Goal: Information Seeking & Learning: Check status

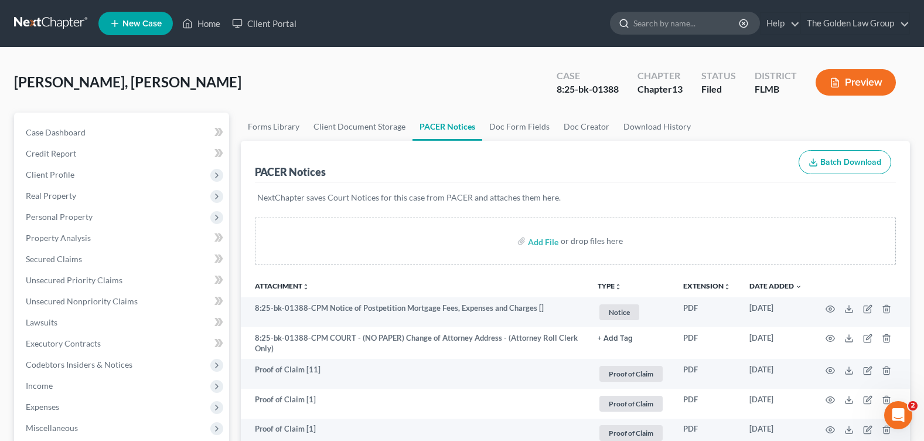
click at [675, 26] on input "search" at bounding box center [686, 23] width 107 height 22
type input "[PERSON_NAME]"
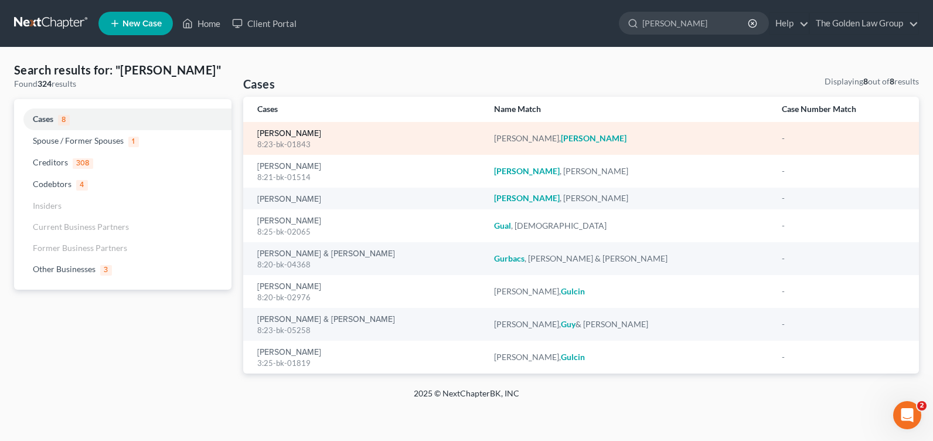
click at [290, 134] on link "[PERSON_NAME]" at bounding box center [289, 133] width 64 height 8
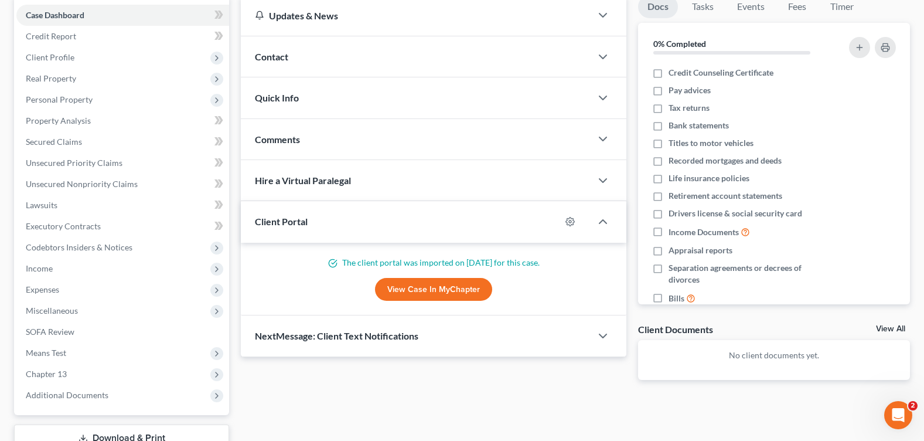
scroll to position [176, 0]
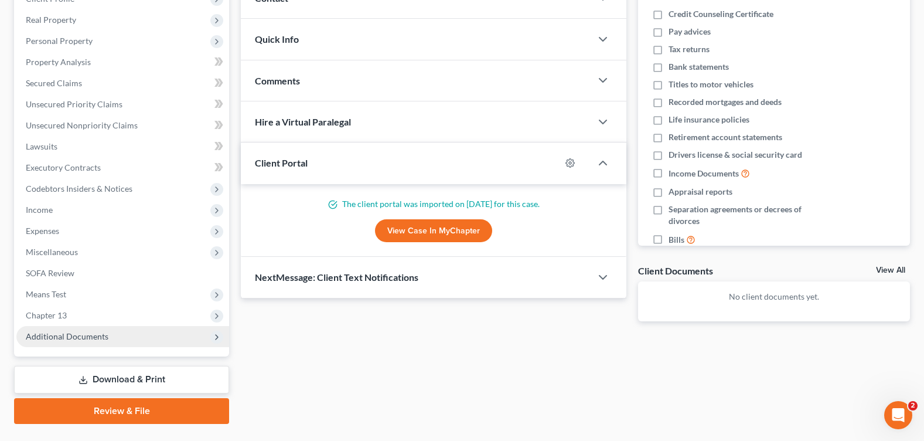
click at [77, 339] on span "Additional Documents" at bounding box center [67, 336] width 83 height 10
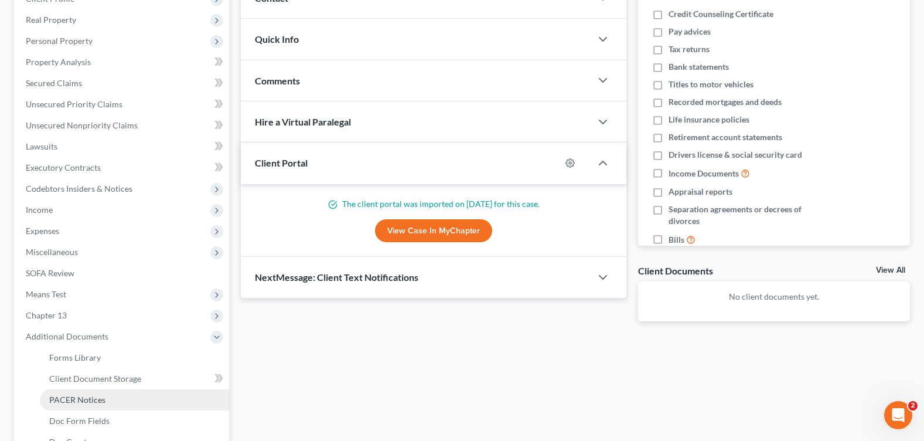
click at [88, 400] on span "PACER Notices" at bounding box center [77, 399] width 56 height 10
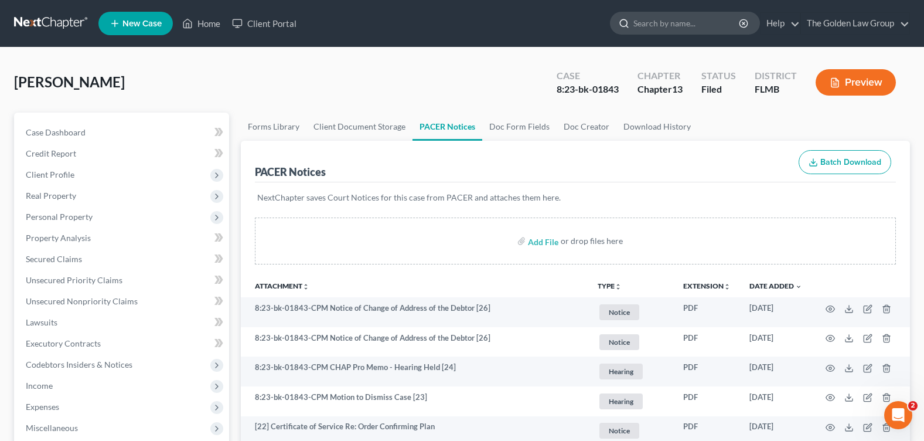
click at [648, 28] on input "search" at bounding box center [686, 23] width 107 height 22
type input "[PERSON_NAME]"
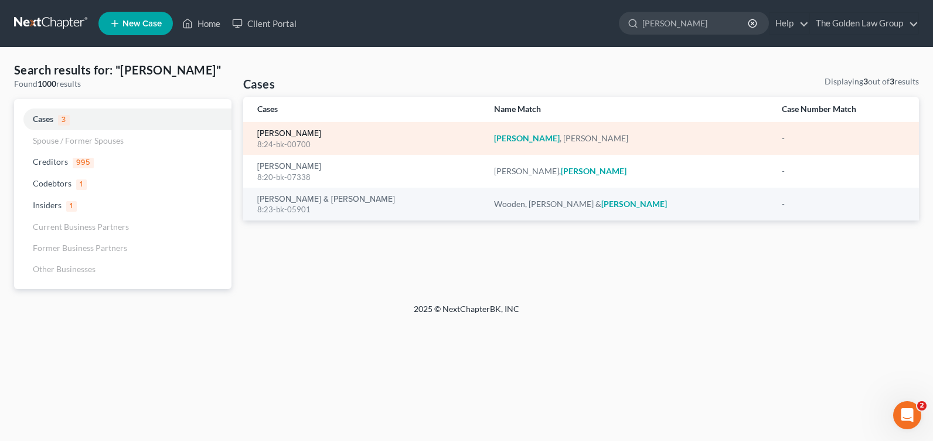
click at [301, 131] on link "[PERSON_NAME]" at bounding box center [289, 133] width 64 height 8
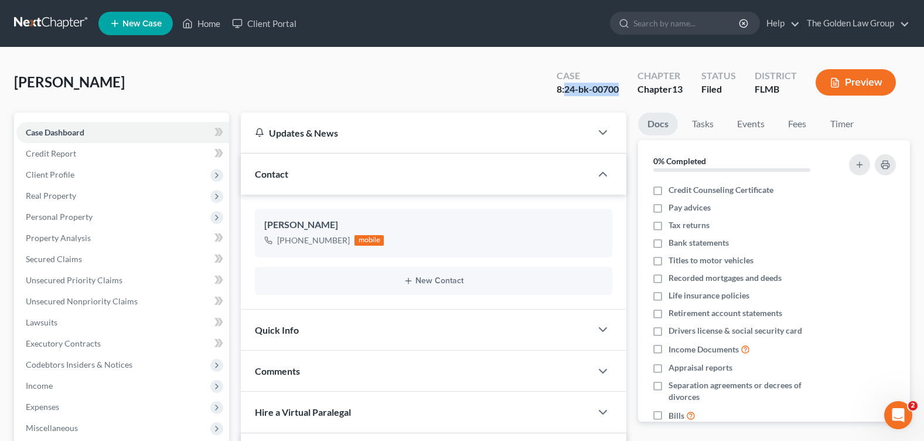
drag, startPoint x: 564, startPoint y: 90, endPoint x: 622, endPoint y: 91, distance: 57.4
click at [622, 91] on div "Case 8:24-bk-00700" at bounding box center [587, 83] width 81 height 35
copy div "24-bk-00700"
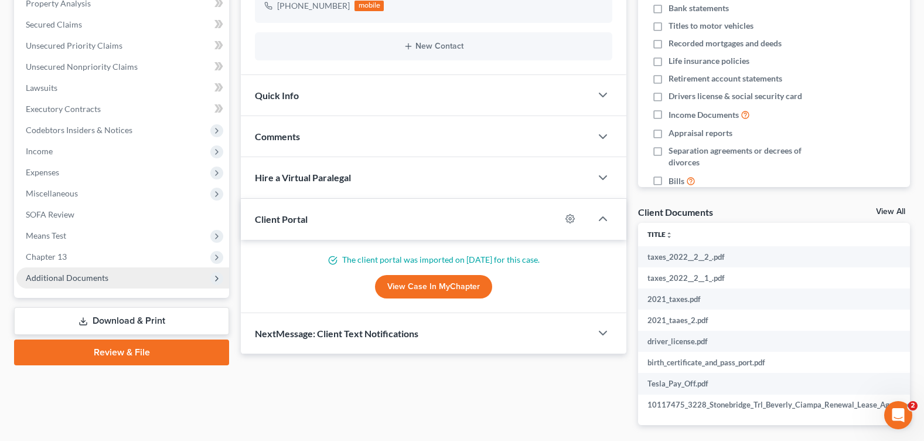
click at [100, 282] on span "Additional Documents" at bounding box center [122, 277] width 213 height 21
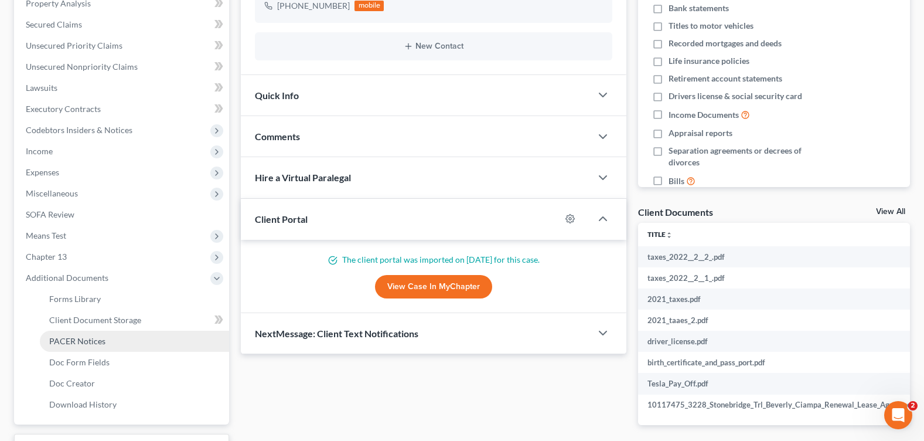
click at [103, 337] on span "PACER Notices" at bounding box center [77, 341] width 56 height 10
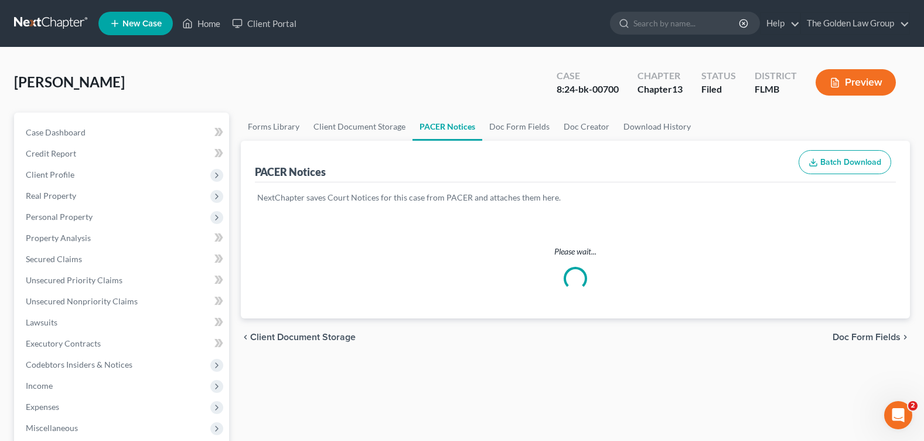
click at [324, 69] on div "[PERSON_NAME] Upgraded Case 8:24-bk-00700 Chapter Chapter 13 Status Filed Distr…" at bounding box center [462, 87] width 896 height 51
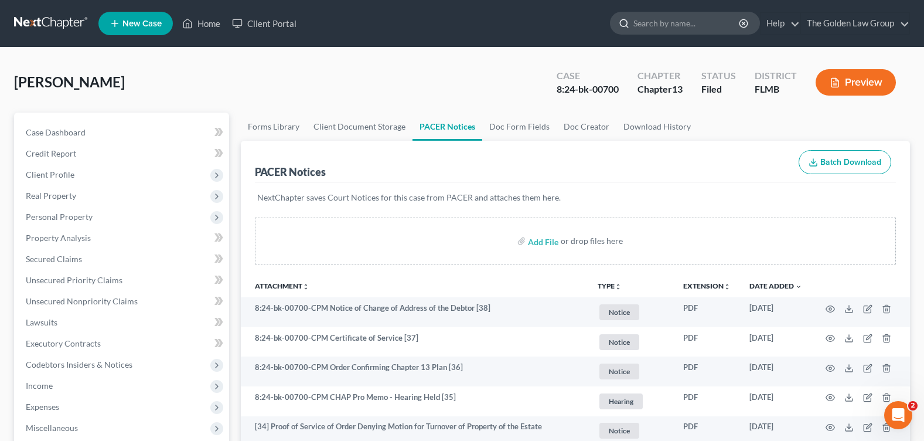
click at [653, 21] on input "search" at bounding box center [686, 23] width 107 height 22
type input "[PERSON_NAME]"
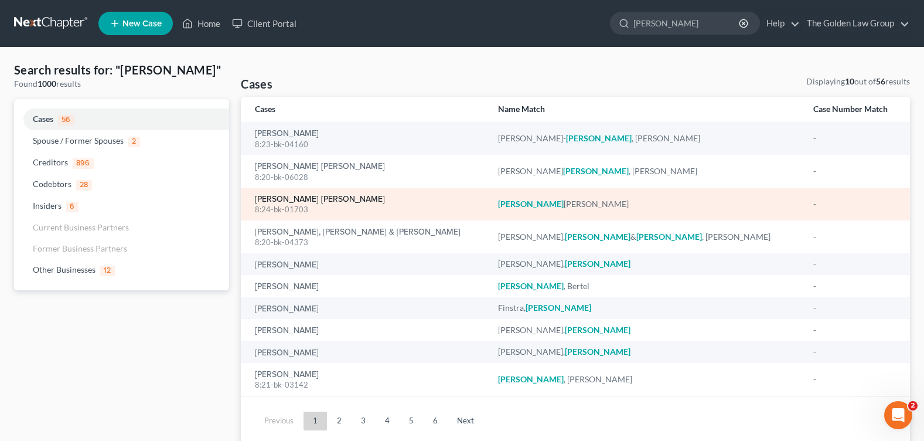
click at [325, 197] on link "[PERSON_NAME] [PERSON_NAME]" at bounding box center [320, 199] width 130 height 8
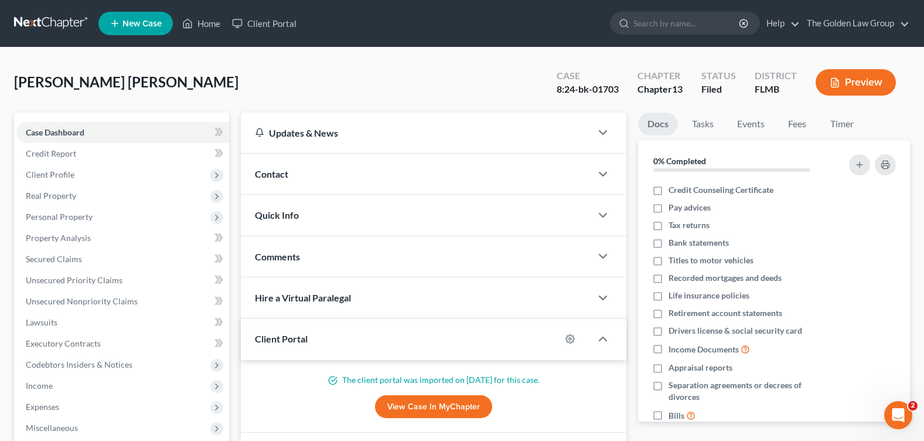
click at [393, 66] on div "[PERSON_NAME] [PERSON_NAME] Upgraded Case 8:24-bk-01703 Chapter Chapter 13 Stat…" at bounding box center [462, 87] width 896 height 51
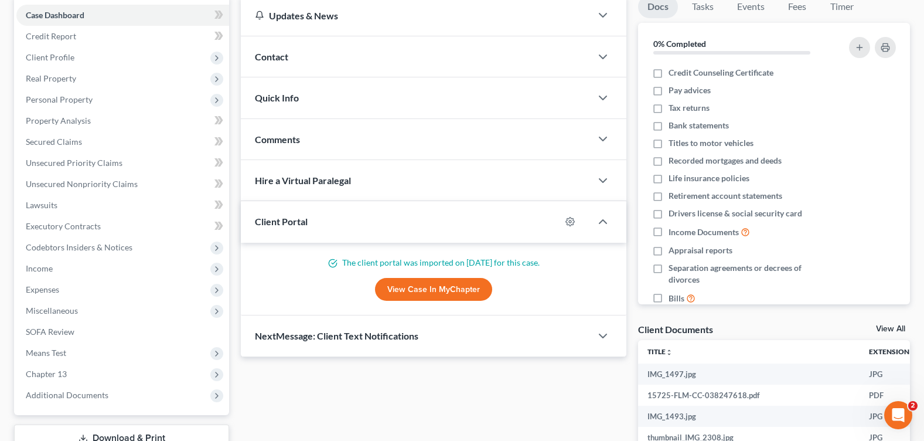
scroll to position [234, 0]
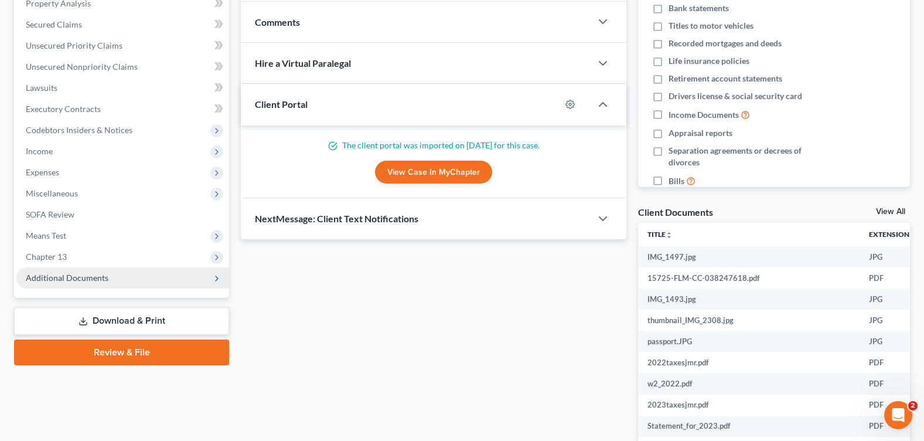
click at [110, 279] on span "Additional Documents" at bounding box center [122, 277] width 213 height 21
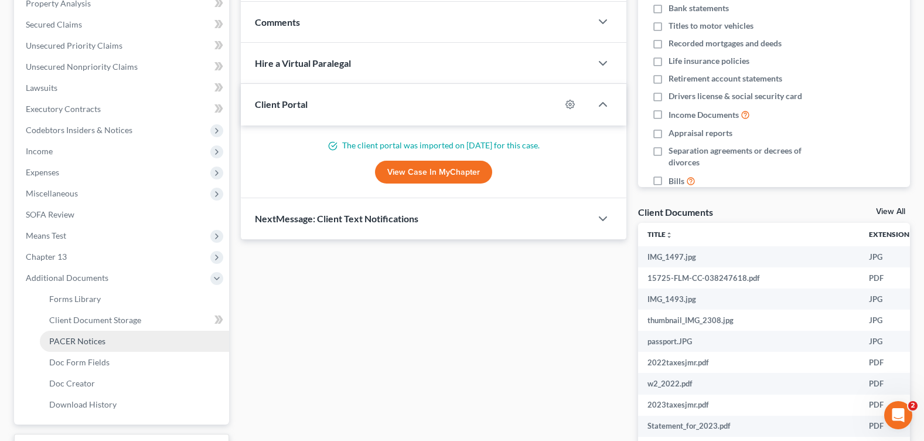
click at [110, 342] on link "PACER Notices" at bounding box center [134, 340] width 189 height 21
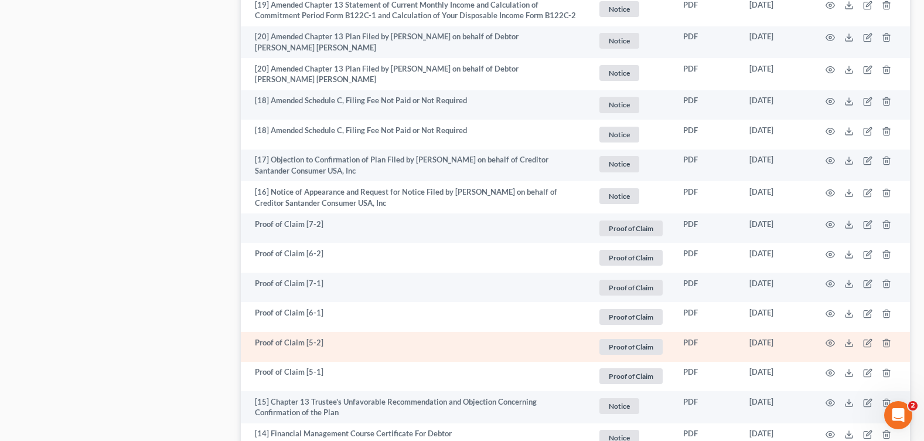
scroll to position [2240, 0]
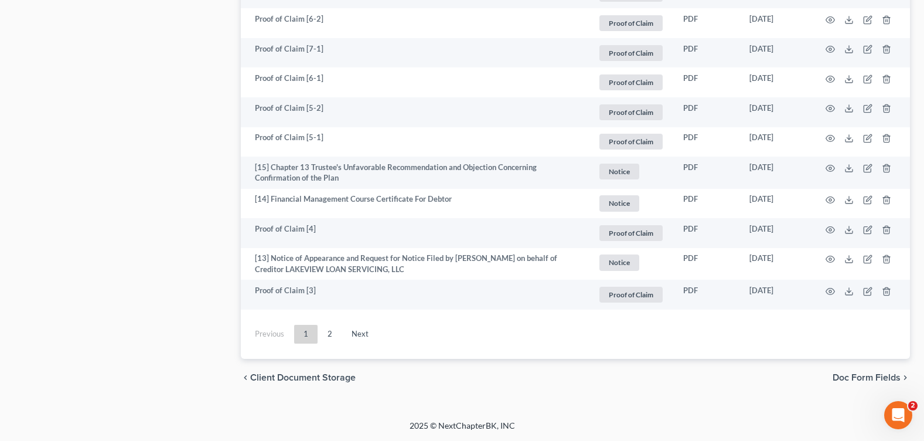
drag, startPoint x: 329, startPoint y: 336, endPoint x: 39, endPoint y: 375, distance: 292.5
click at [329, 336] on link "2" at bounding box center [329, 334] width 23 height 19
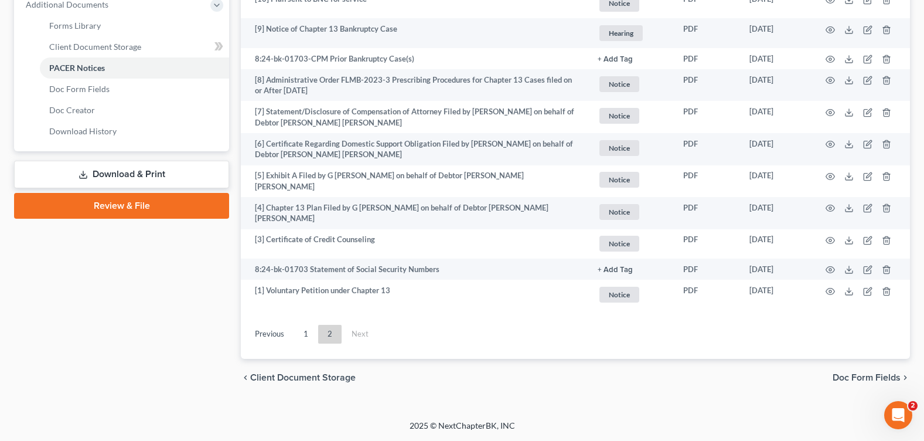
scroll to position [505, 0]
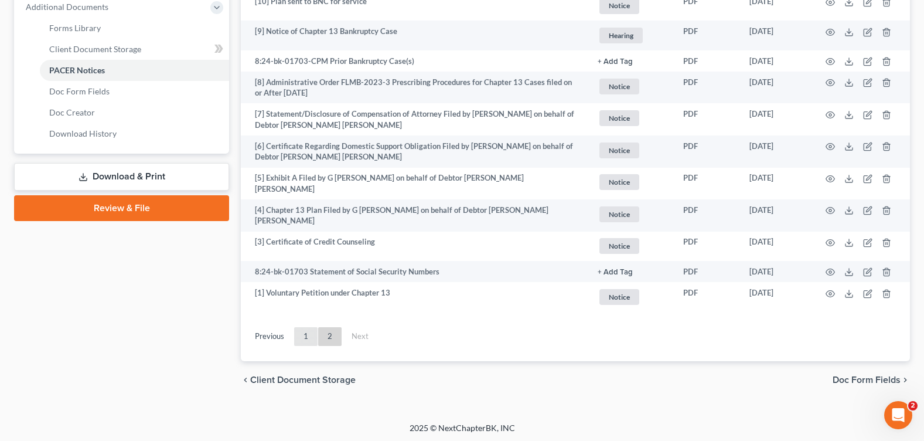
click at [305, 333] on link "1" at bounding box center [305, 336] width 23 height 19
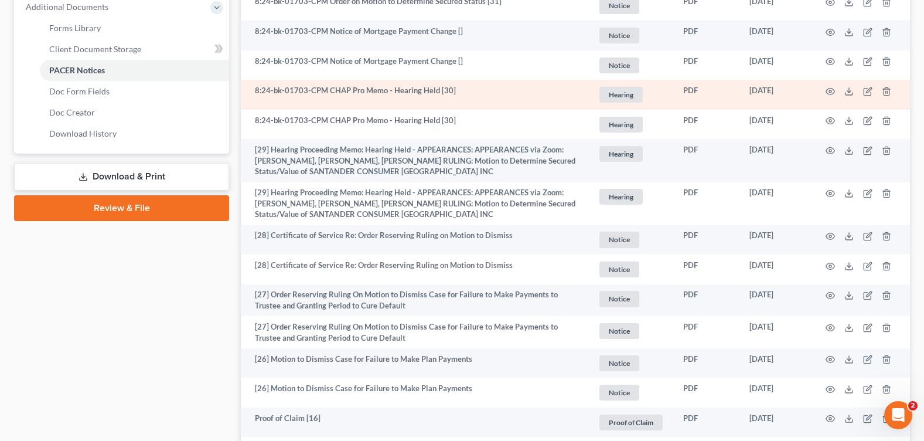
scroll to position [271, 0]
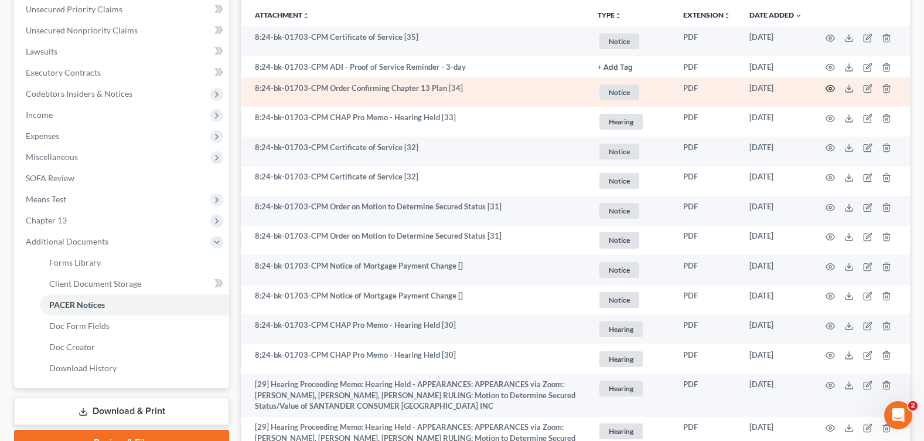
click at [827, 86] on icon "button" at bounding box center [829, 88] width 9 height 9
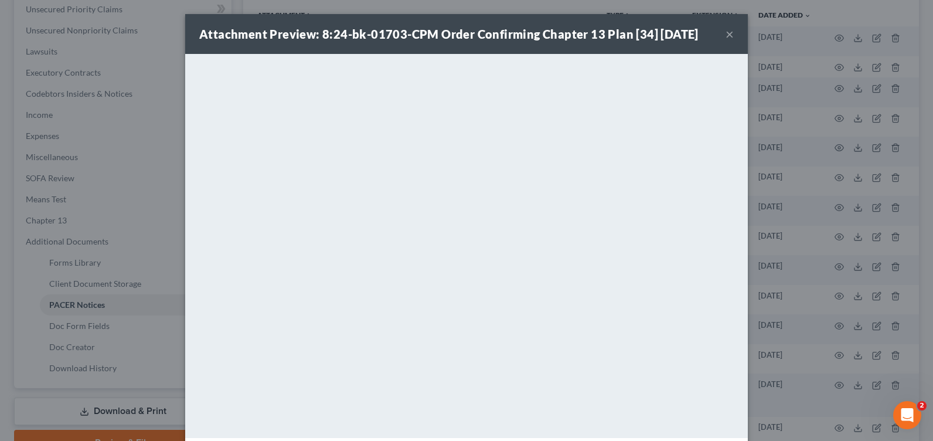
click at [719, 33] on div "Attachment Preview: 8:24-bk-01703-CPM Order Confirming Chapter 13 Plan [34] [DA…" at bounding box center [466, 34] width 562 height 40
click at [720, 33] on div "Attachment Preview: 8:24-bk-01703-CPM Order Confirming Chapter 13 Plan [34] [DA…" at bounding box center [466, 34] width 562 height 40
click at [725, 33] on button "×" at bounding box center [729, 34] width 8 height 14
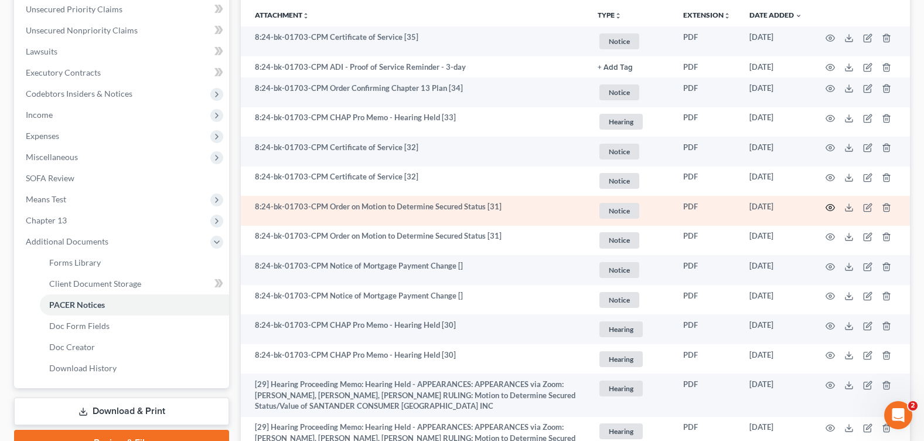
click at [830, 206] on circle "button" at bounding box center [830, 207] width 2 height 2
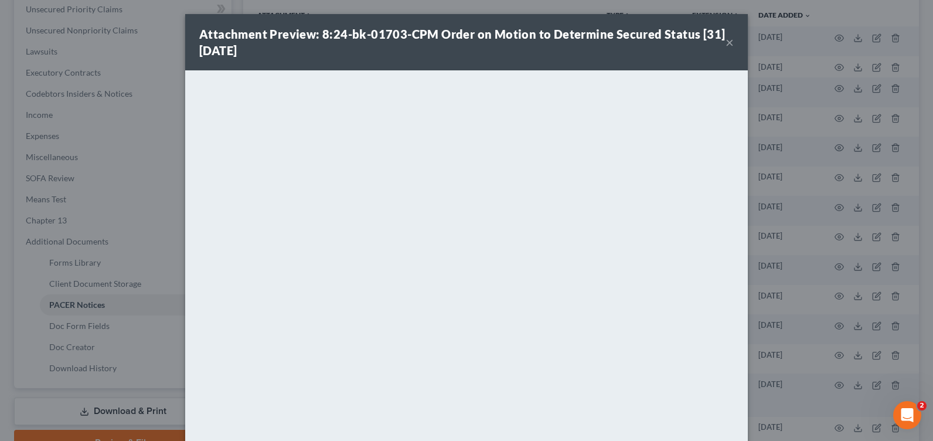
click at [725, 41] on button "×" at bounding box center [729, 42] width 8 height 14
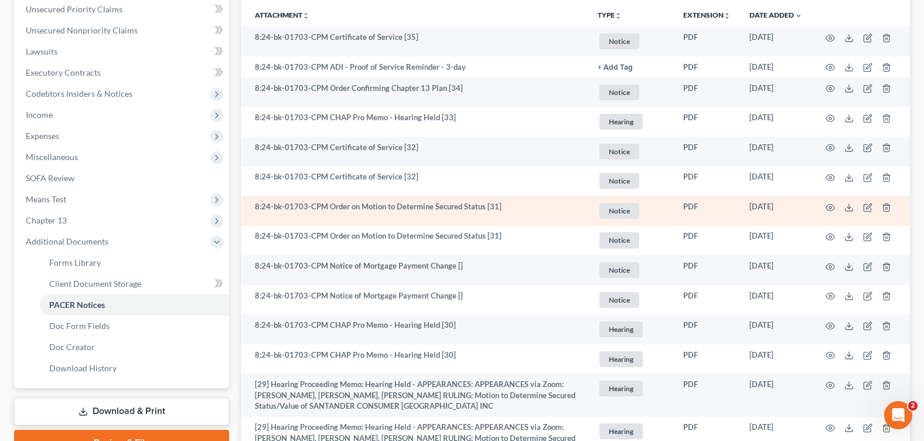
scroll to position [36, 0]
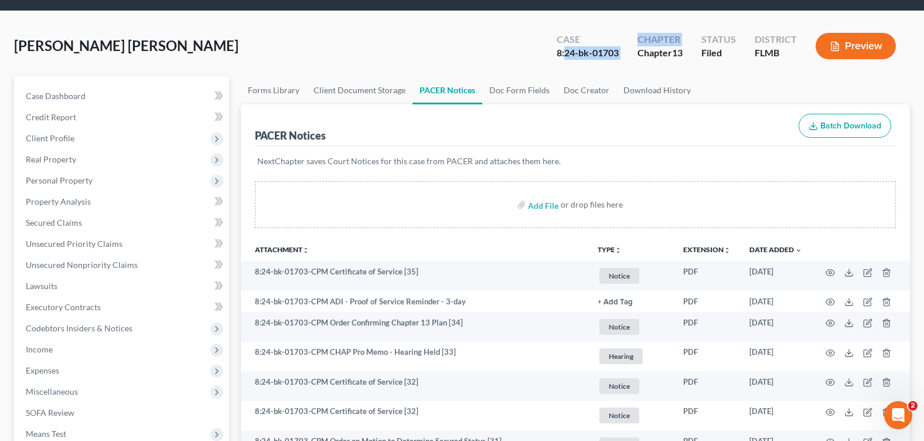
drag, startPoint x: 564, startPoint y: 54, endPoint x: 630, endPoint y: 56, distance: 66.8
click at [630, 56] on div "Case 8:24-bk-01703 Chapter Chapter 13 Status [GEOGRAPHIC_DATA] [GEOGRAPHIC_DATA…" at bounding box center [728, 47] width 363 height 35
click at [530, 44] on div "[PERSON_NAME] [PERSON_NAME] Upgraded Case 8:24-bk-01703 Chapter Chapter 13 Stat…" at bounding box center [462, 50] width 896 height 51
drag, startPoint x: 565, startPoint y: 52, endPoint x: 617, endPoint y: 52, distance: 52.1
click at [617, 52] on div "8:24-bk-01703" at bounding box center [588, 52] width 62 height 13
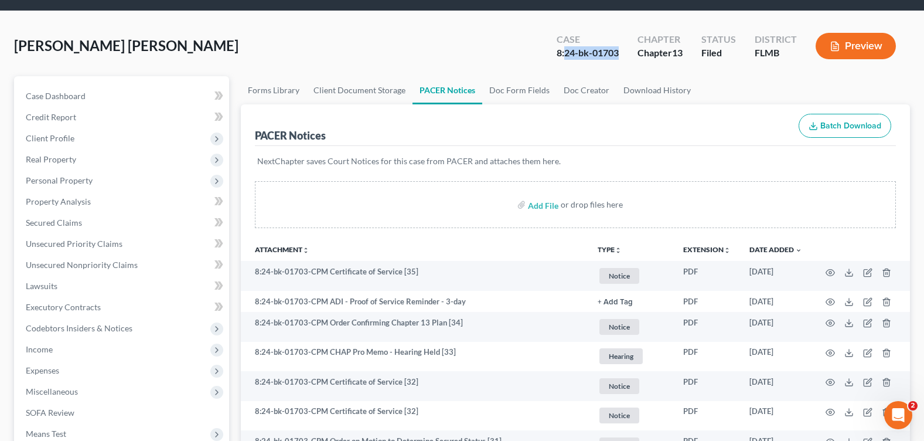
copy div "24-bk-01703"
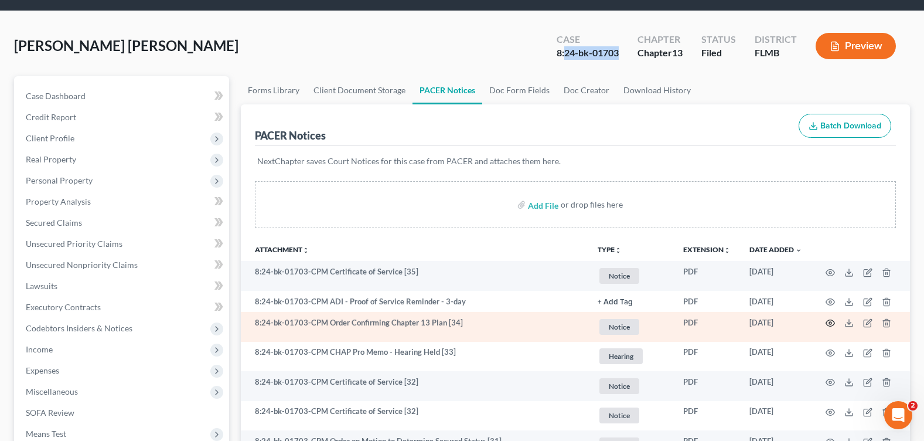
click at [828, 321] on icon "button" at bounding box center [829, 322] width 9 height 9
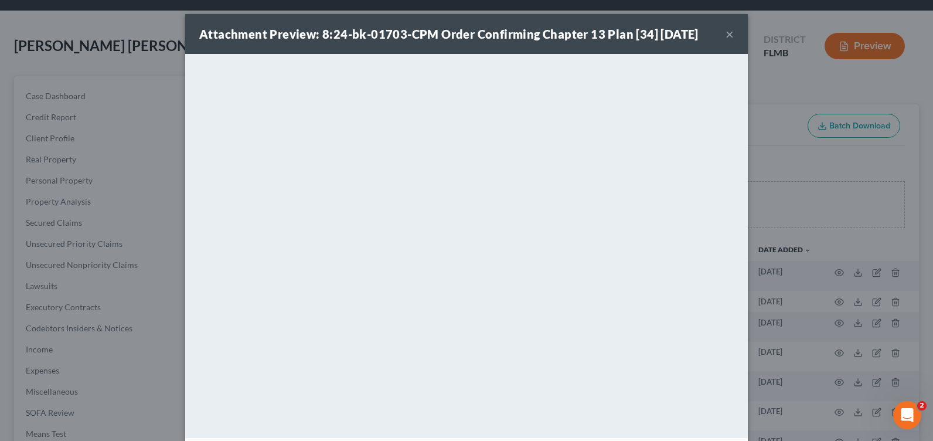
click at [725, 37] on button "×" at bounding box center [729, 34] width 8 height 14
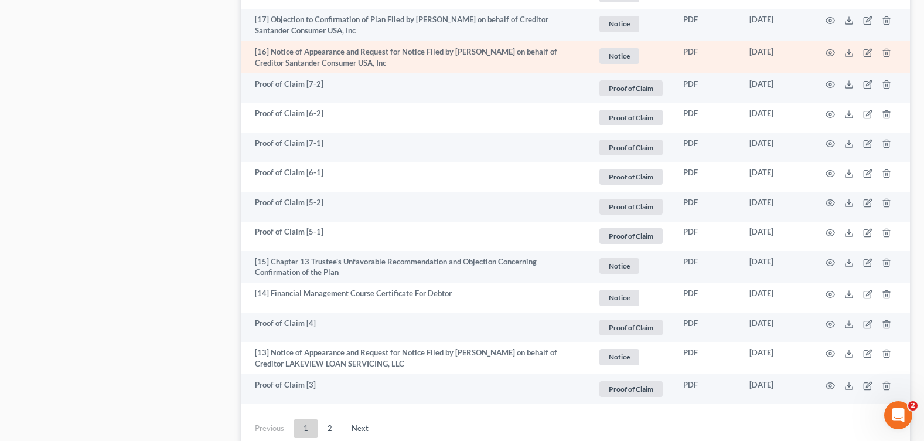
scroll to position [2204, 0]
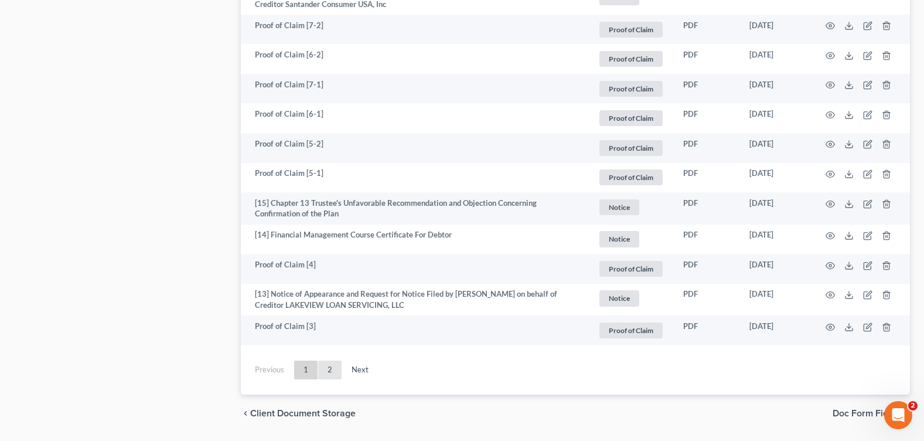
click at [327, 373] on link "2" at bounding box center [329, 369] width 23 height 19
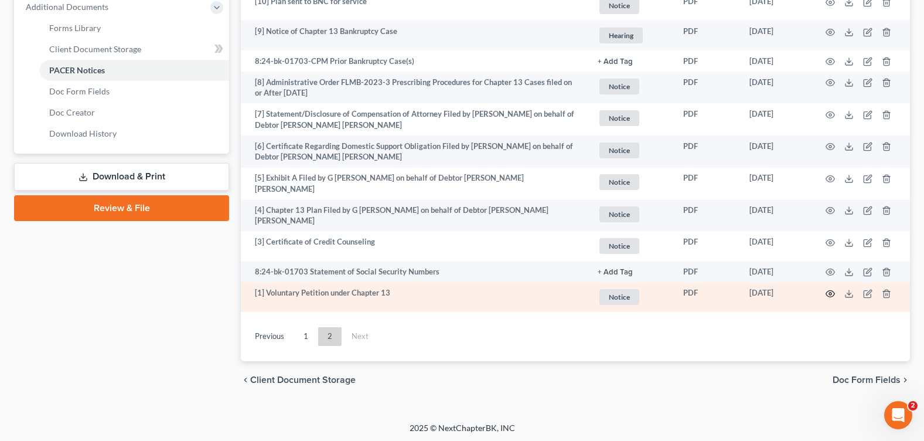
click at [828, 292] on icon "button" at bounding box center [829, 293] width 9 height 9
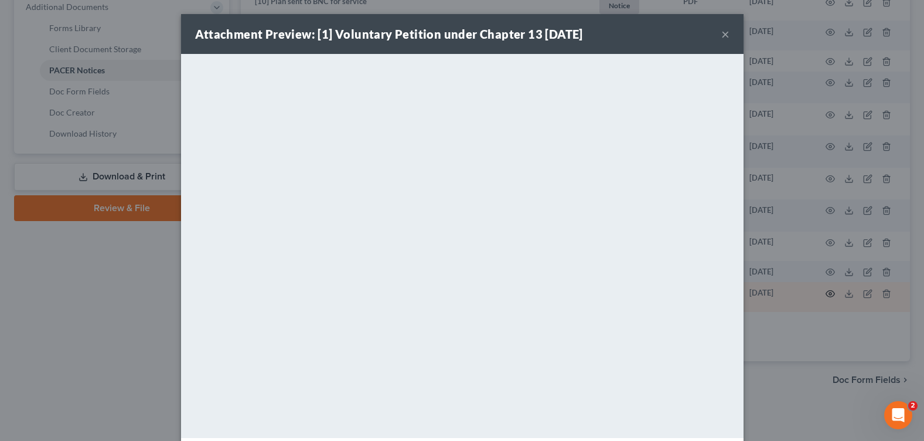
scroll to position [503, 0]
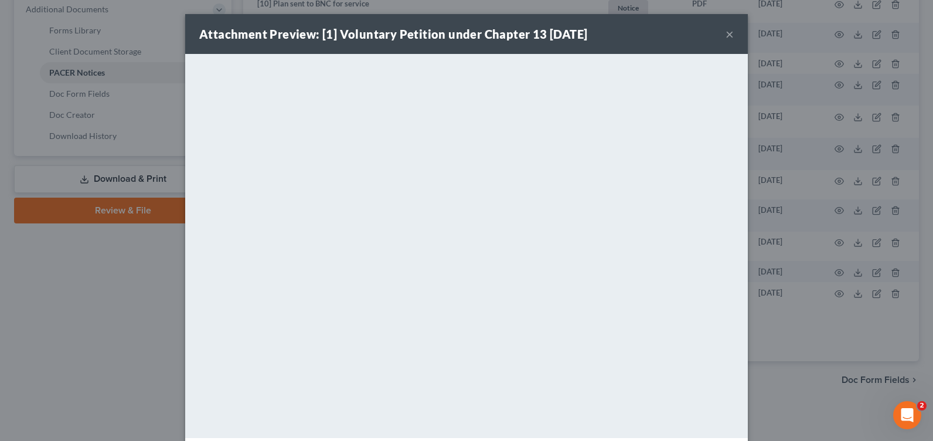
click at [728, 30] on button "×" at bounding box center [729, 34] width 8 height 14
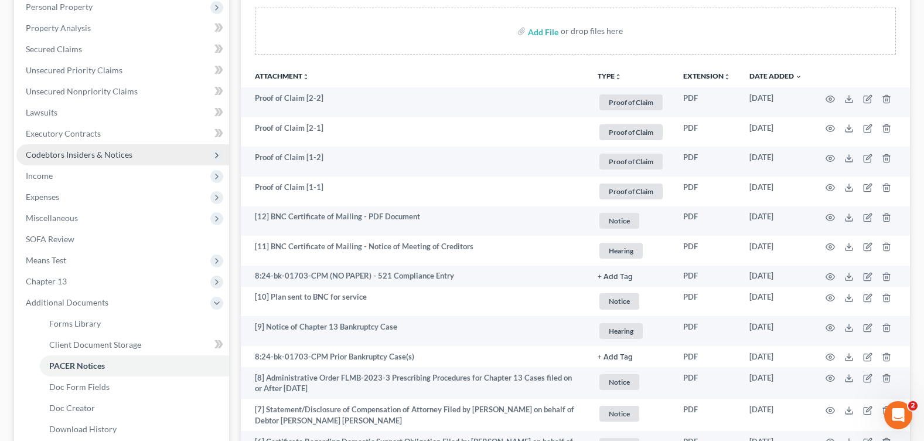
scroll to position [0, 0]
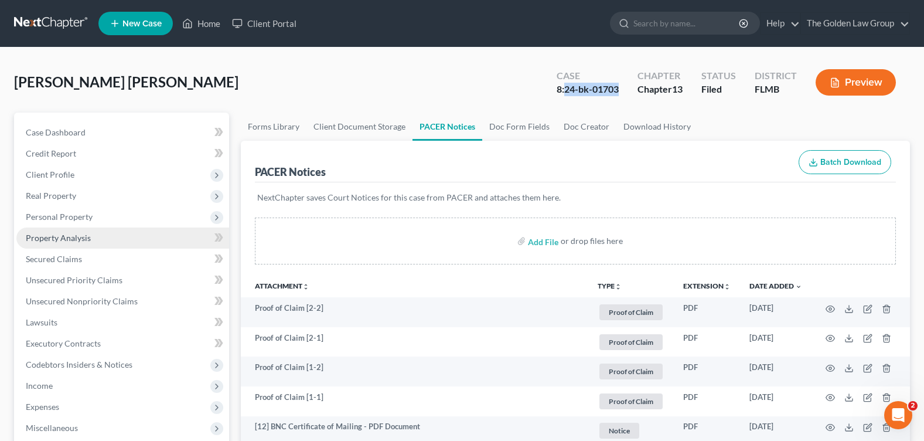
click at [111, 238] on link "Property Analysis" at bounding box center [122, 237] width 213 height 21
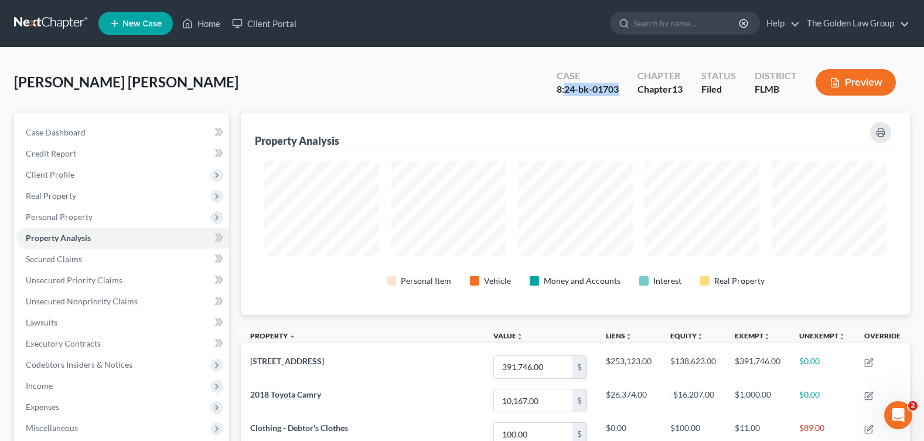
click at [371, 85] on div "[PERSON_NAME] [PERSON_NAME] Upgraded Case 8:24-bk-01703 Chapter Chapter 13 Stat…" at bounding box center [462, 87] width 896 height 51
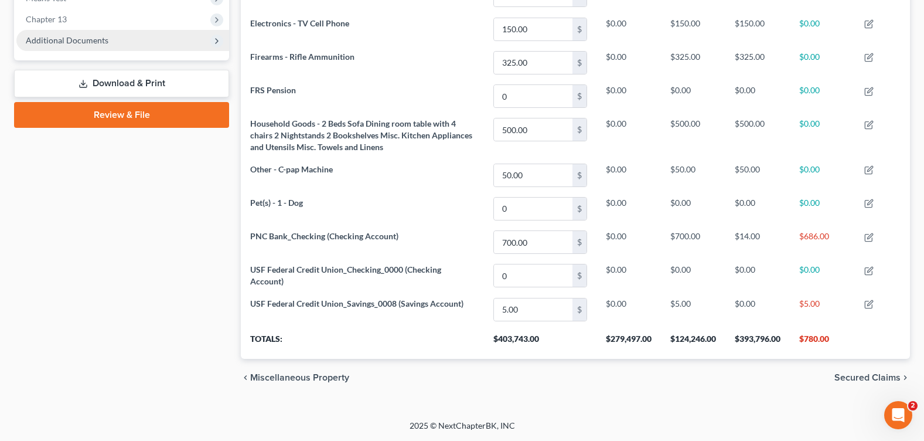
click at [84, 42] on span "Additional Documents" at bounding box center [67, 40] width 83 height 10
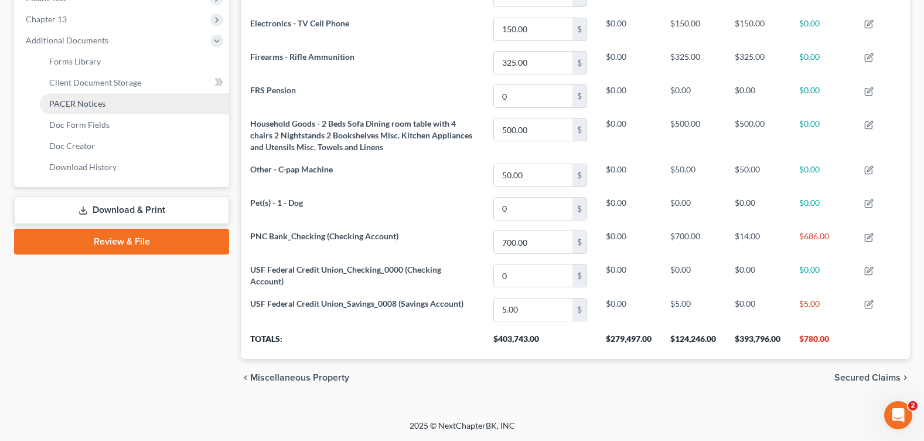
click at [89, 94] on link "PACER Notices" at bounding box center [134, 103] width 189 height 21
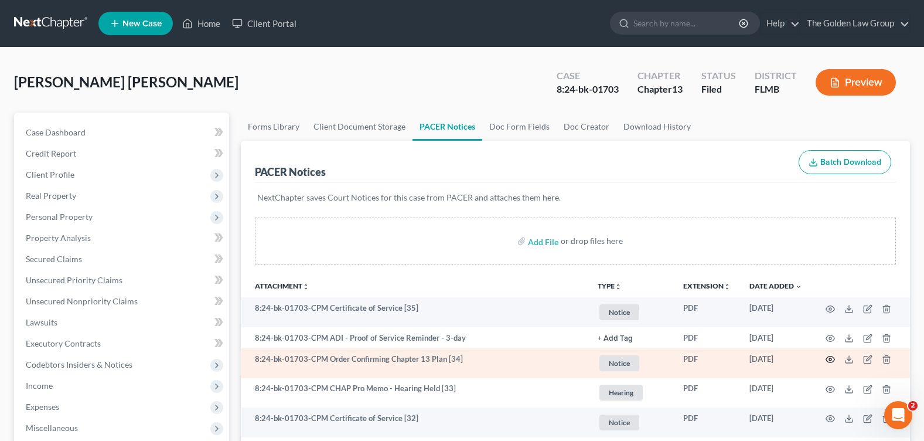
click at [828, 363] on icon "button" at bounding box center [829, 358] width 9 height 9
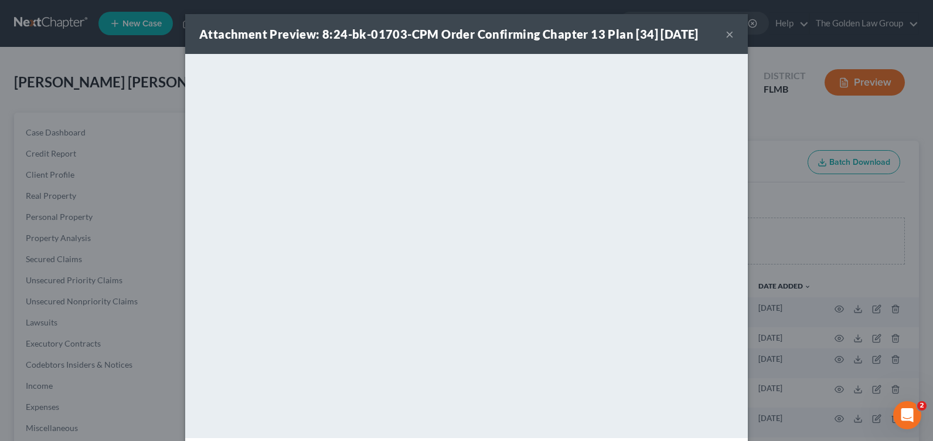
click at [725, 37] on button "×" at bounding box center [729, 34] width 8 height 14
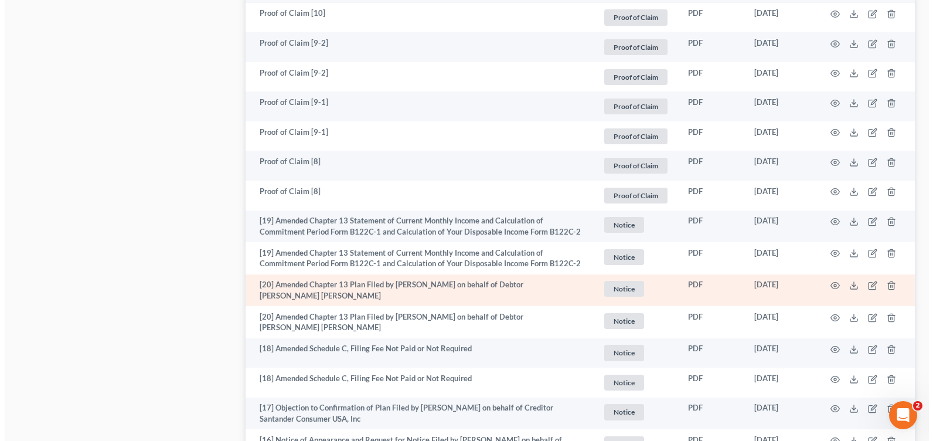
scroll to position [2168, 0]
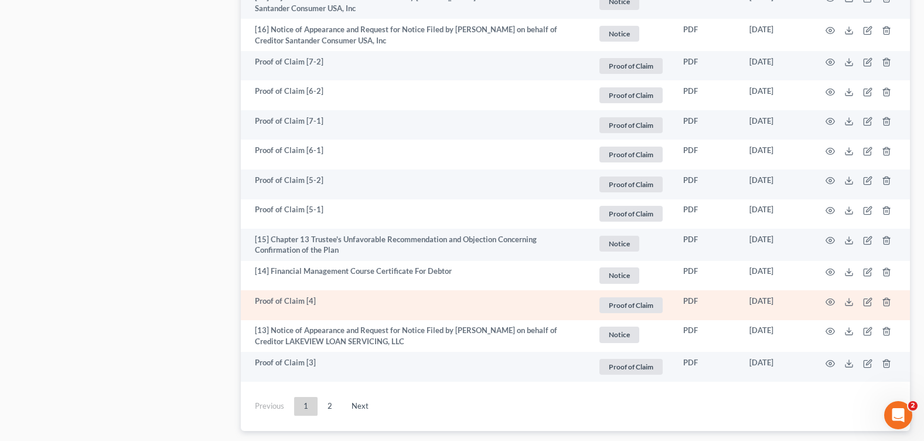
click at [835, 302] on td at bounding box center [860, 305] width 98 height 30
click at [830, 302] on icon "button" at bounding box center [829, 301] width 9 height 9
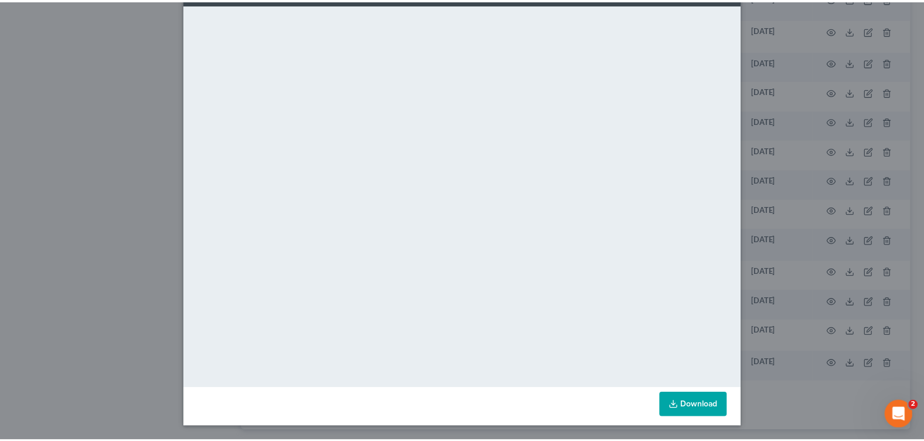
scroll to position [0, 0]
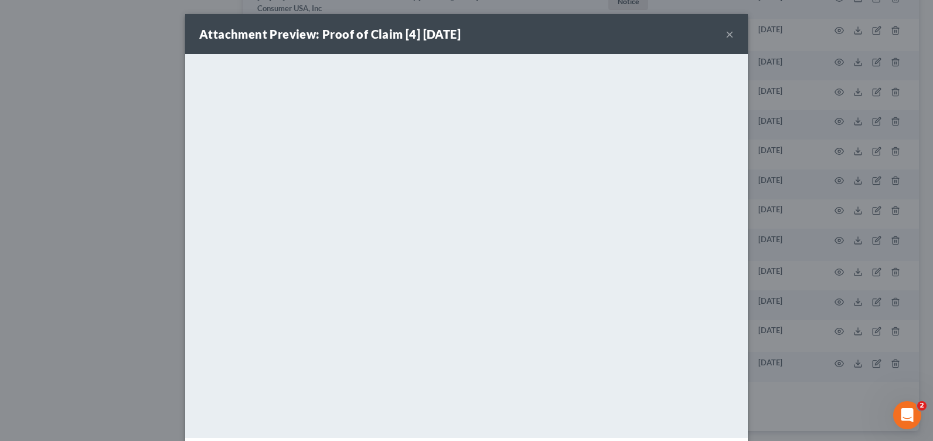
click at [725, 34] on button "×" at bounding box center [729, 34] width 8 height 14
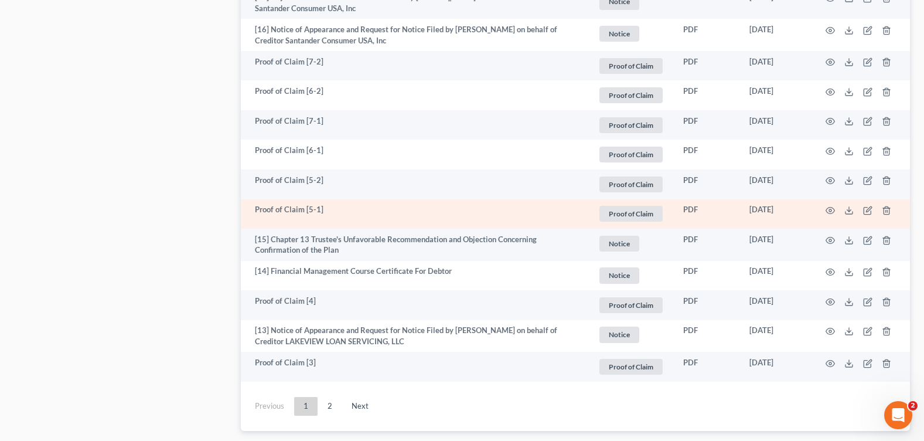
scroll to position [2050, 0]
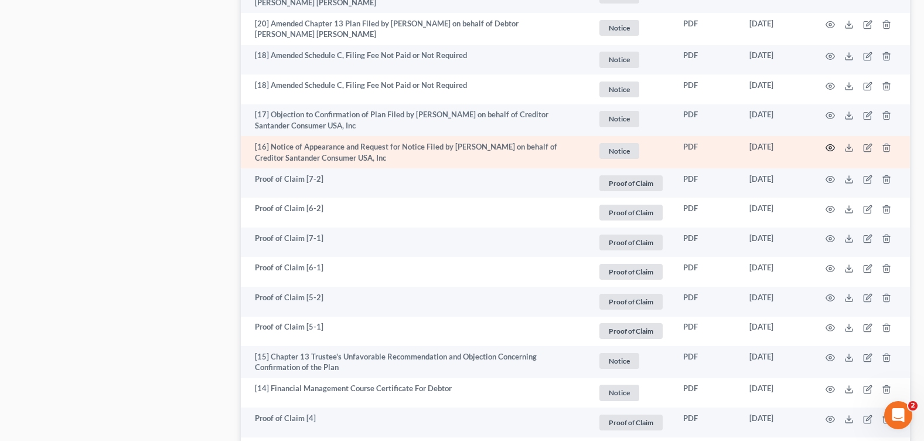
click at [830, 145] on icon "button" at bounding box center [830, 147] width 9 height 6
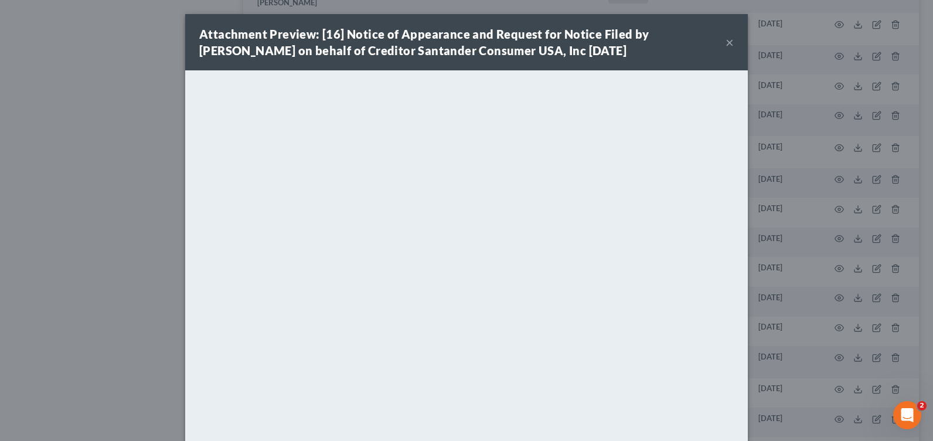
click at [725, 43] on button "×" at bounding box center [729, 42] width 8 height 14
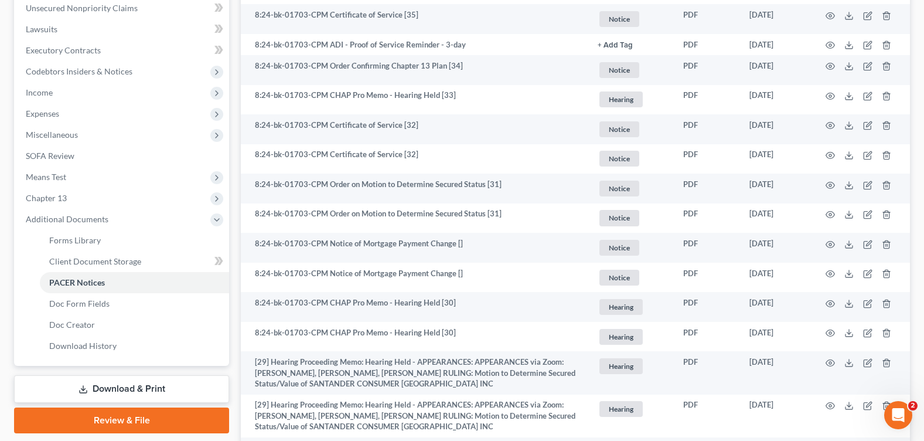
scroll to position [0, 0]
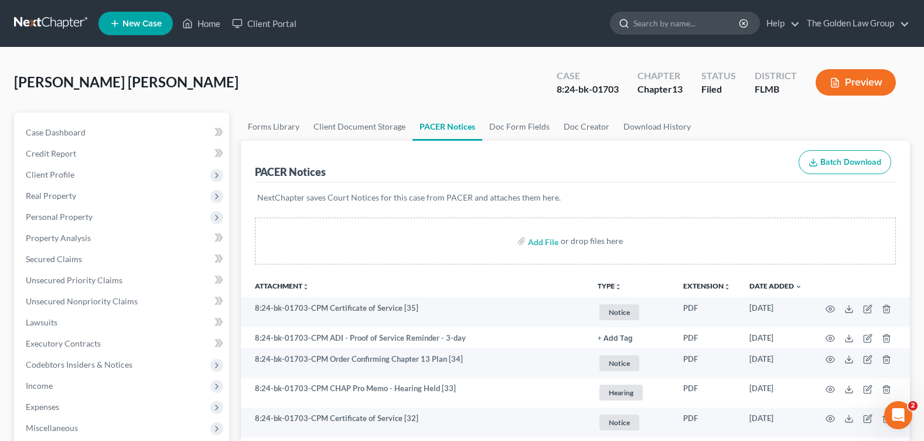
click at [665, 23] on input "search" at bounding box center [686, 23] width 107 height 22
type input "[PERSON_NAME]"
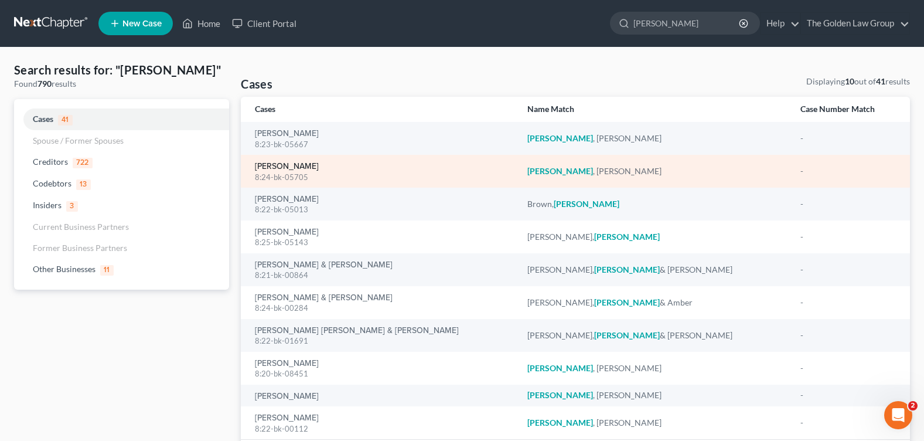
click at [272, 162] on link "[PERSON_NAME]" at bounding box center [287, 166] width 64 height 8
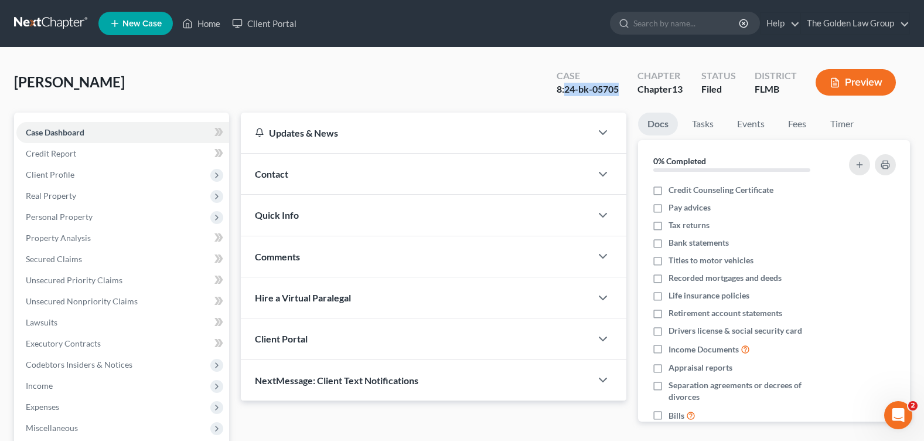
drag, startPoint x: 564, startPoint y: 86, endPoint x: 649, endPoint y: 89, distance: 85.0
click at [619, 88] on div "Case 8:24-bk-05705" at bounding box center [587, 83] width 81 height 35
copy div "24-bk-05705"
